Goal: Task Accomplishment & Management: Manage account settings

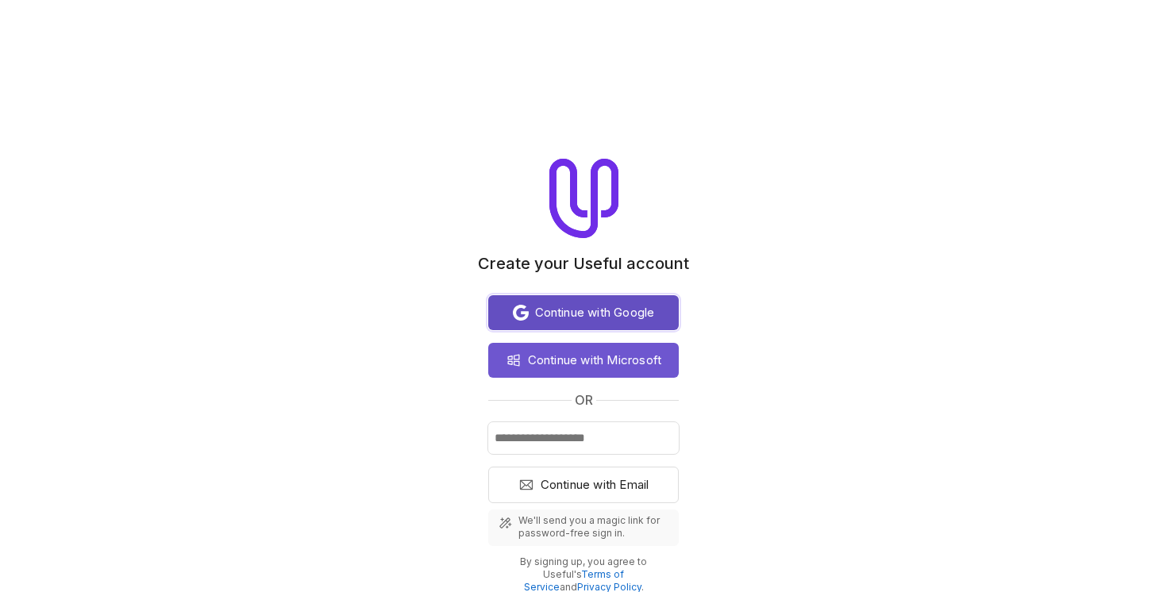
click at [604, 319] on span "Continue with Google" at bounding box center [595, 312] width 120 height 19
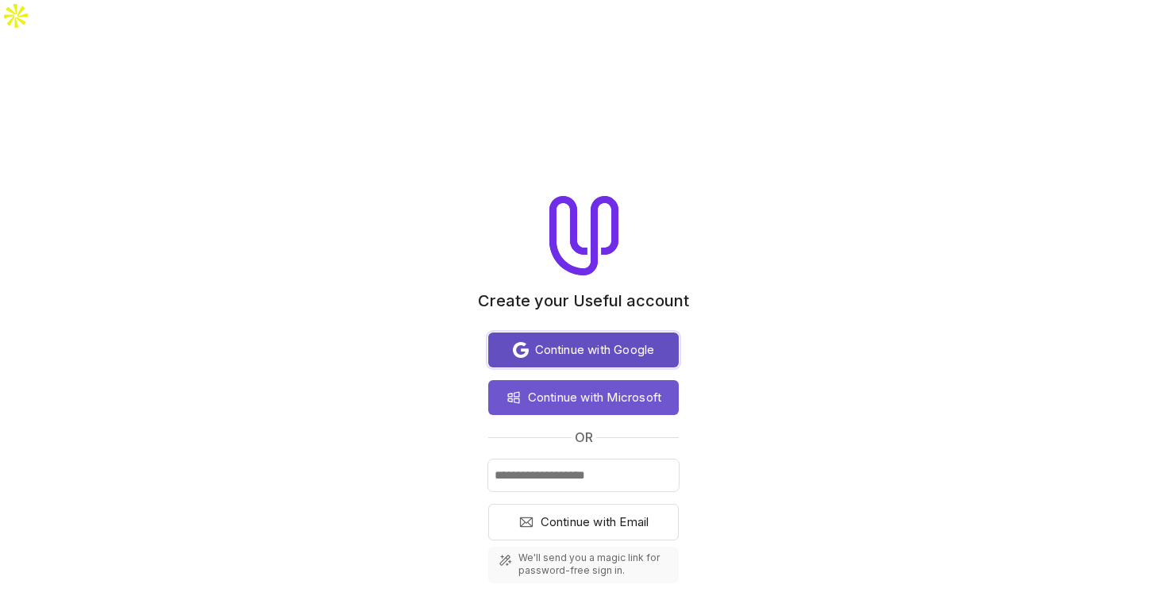
click at [621, 341] on span "Continue with Google" at bounding box center [595, 350] width 120 height 19
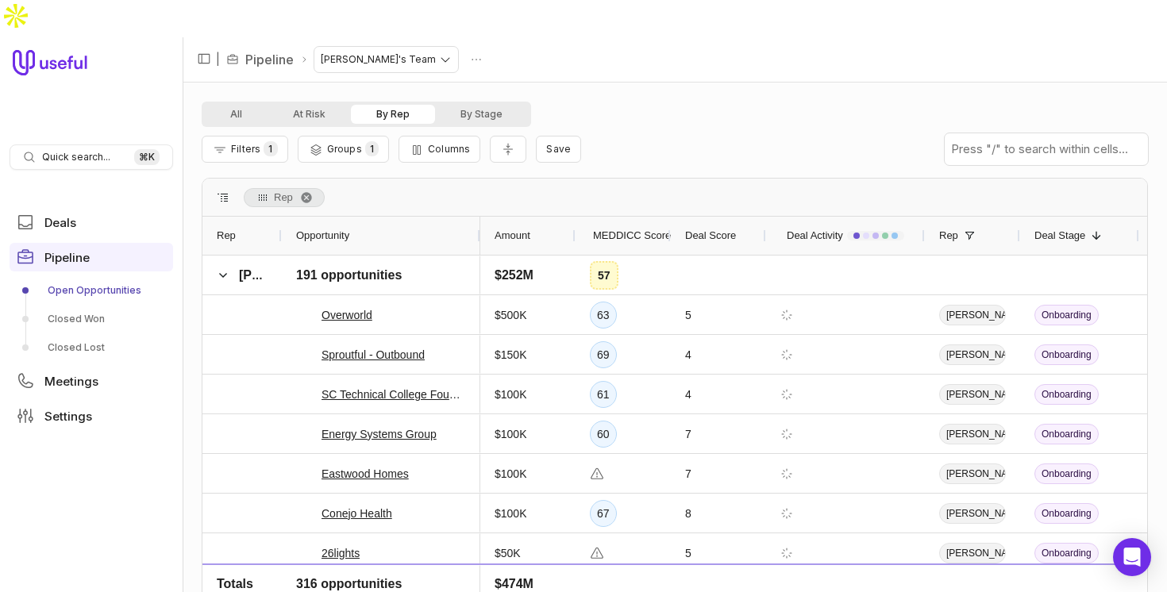
click at [741, 102] on div "All At Risk By Rep By Stage" at bounding box center [675, 114] width 947 height 25
click at [225, 269] on span at bounding box center [223, 275] width 13 height 13
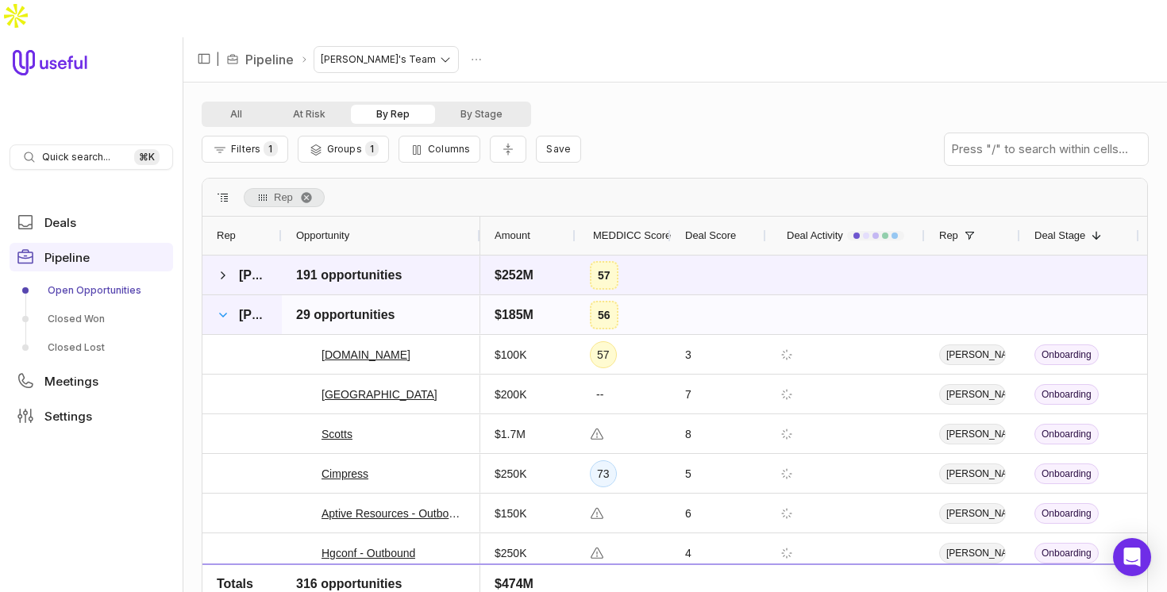
click at [223, 309] on span at bounding box center [223, 315] width 13 height 13
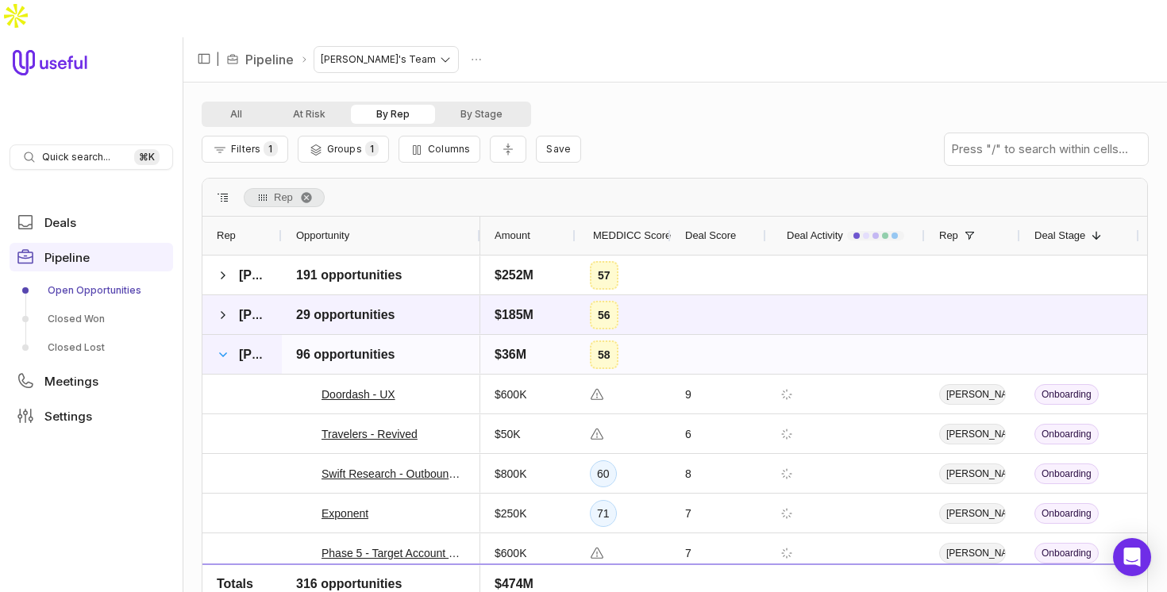
click at [223, 349] on span at bounding box center [223, 355] width 13 height 13
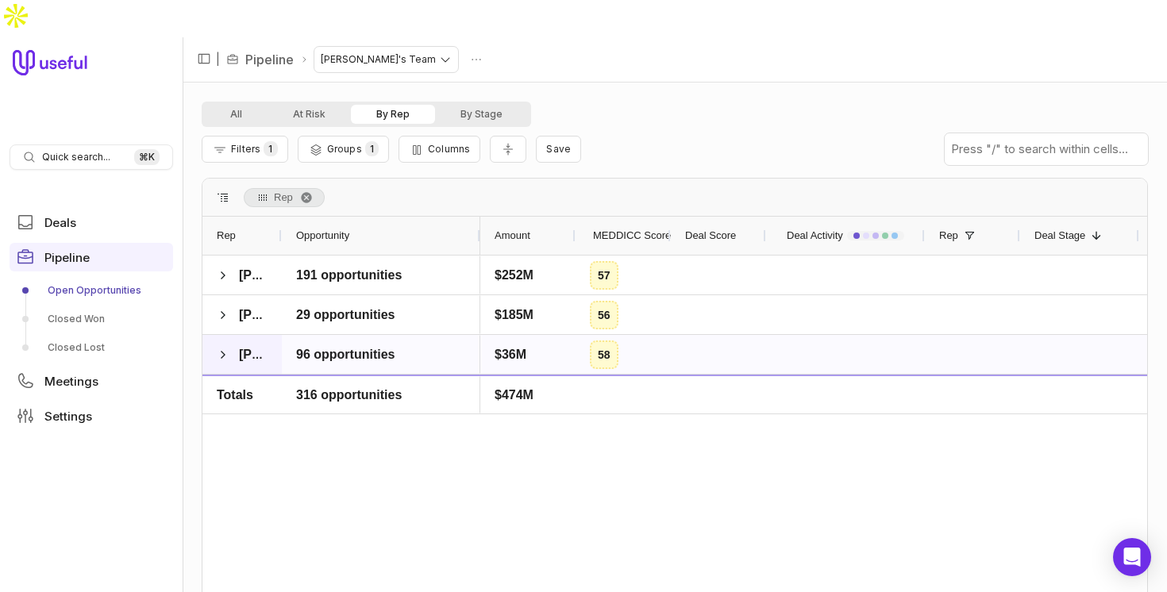
click at [223, 349] on span at bounding box center [223, 355] width 13 height 13
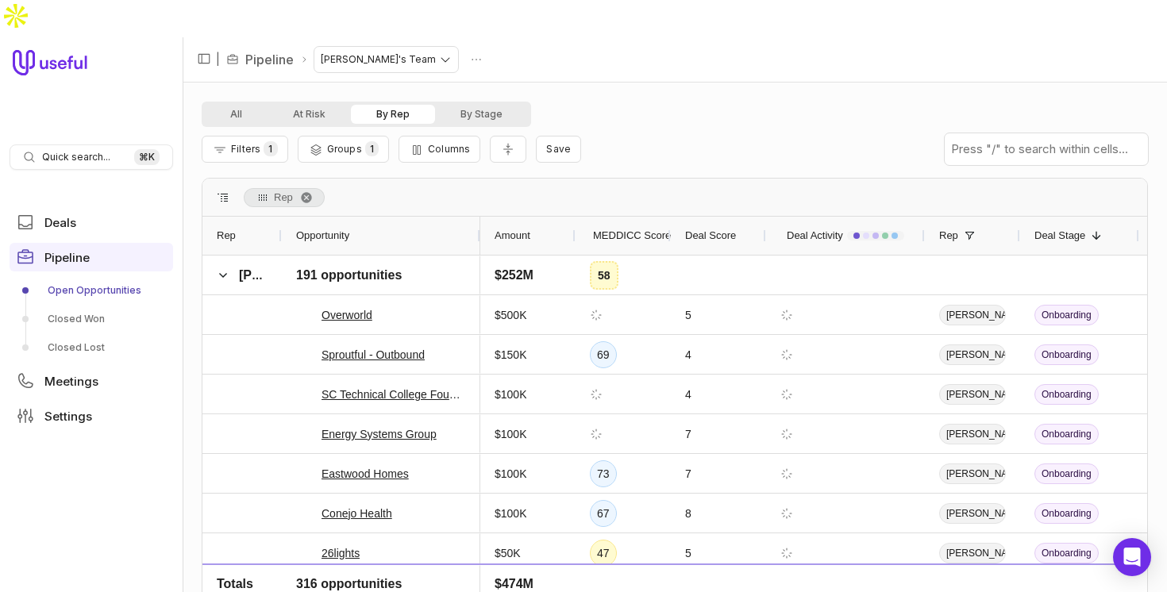
click at [675, 102] on div "All At Risk By Rep By Stage" at bounding box center [675, 114] width 947 height 25
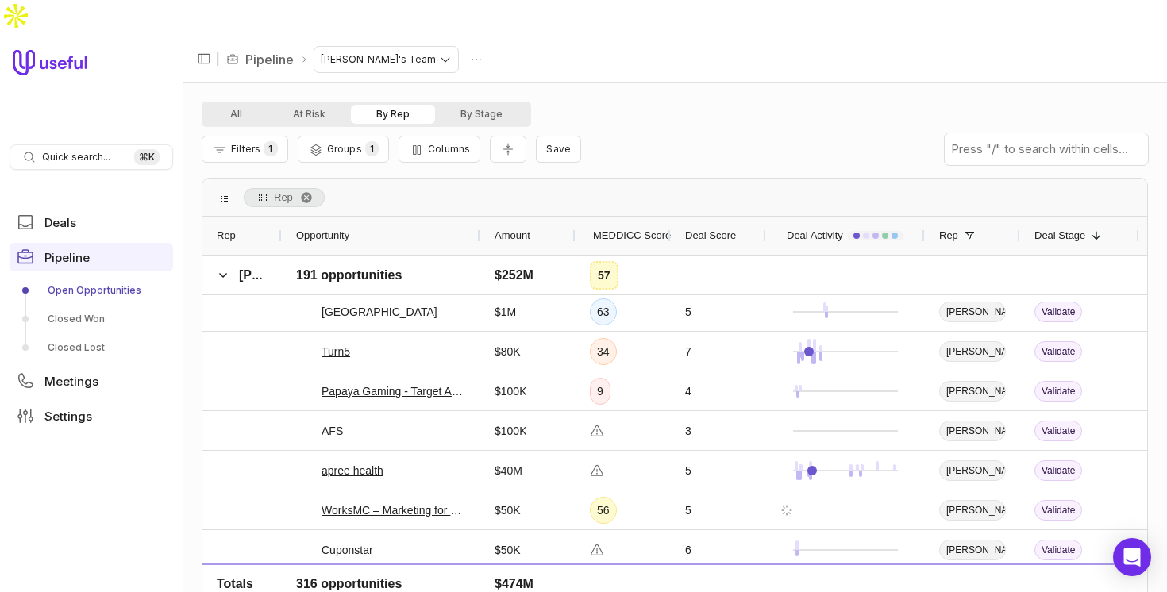
scroll to position [1167, 0]
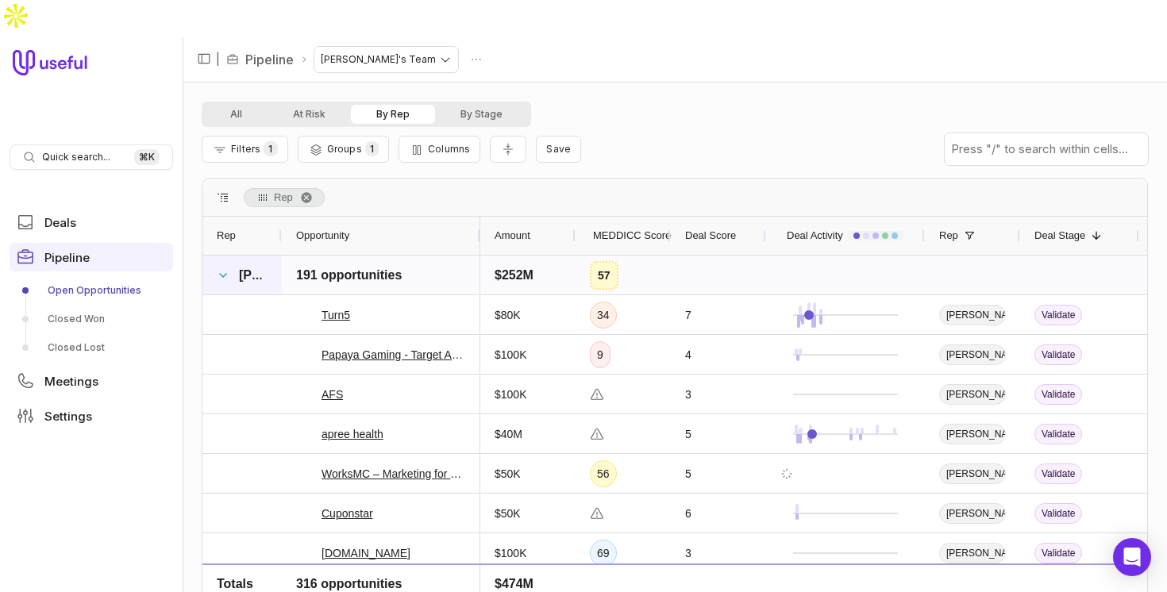
click at [221, 269] on span at bounding box center [223, 275] width 13 height 13
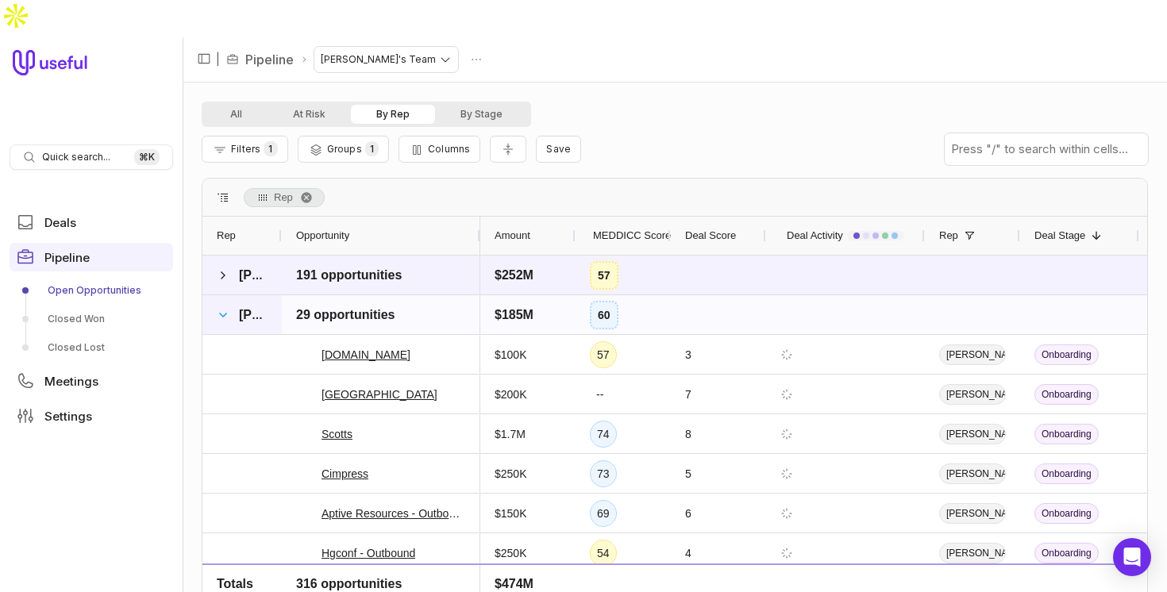
click at [224, 309] on span at bounding box center [223, 315] width 13 height 13
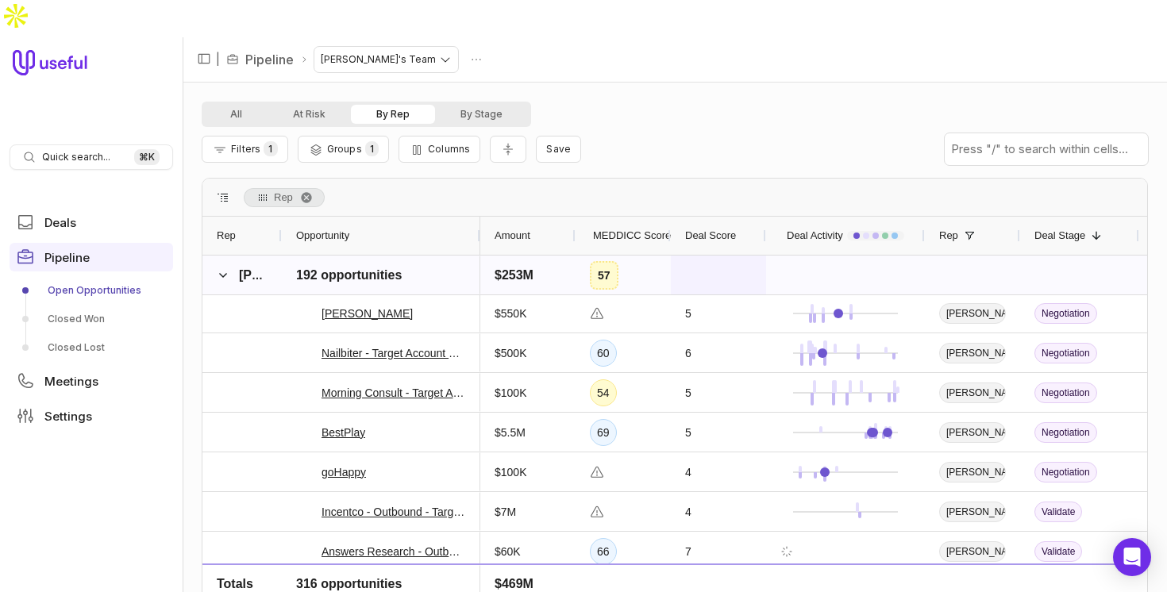
scroll to position [579, 0]
